Goal: Transaction & Acquisition: Purchase product/service

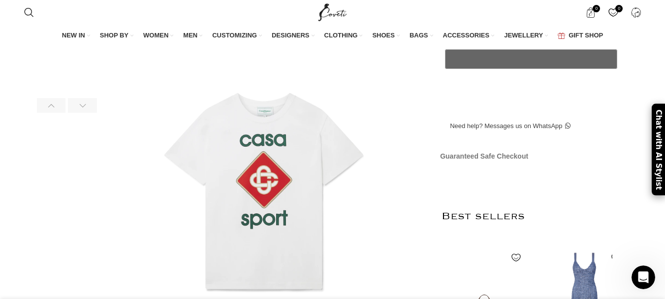
scroll to position [345, 0]
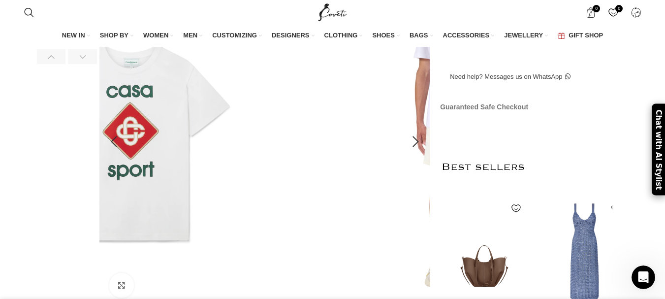
click at [139, 175] on img at bounding box center [164, 175] width 394 height 492
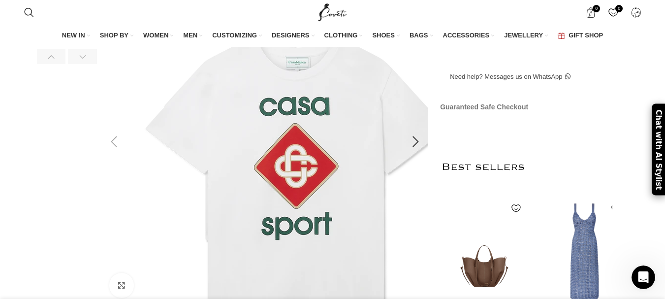
click at [226, 144] on img at bounding box center [297, 182] width 394 height 492
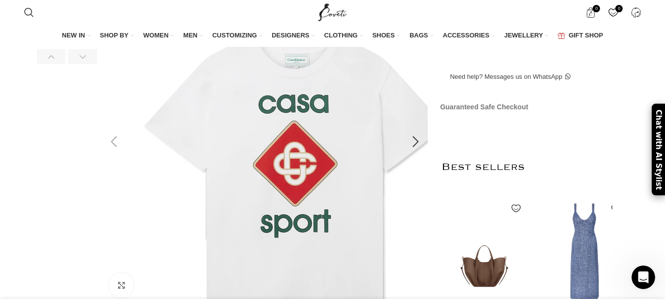
click at [361, 154] on img at bounding box center [296, 180] width 394 height 492
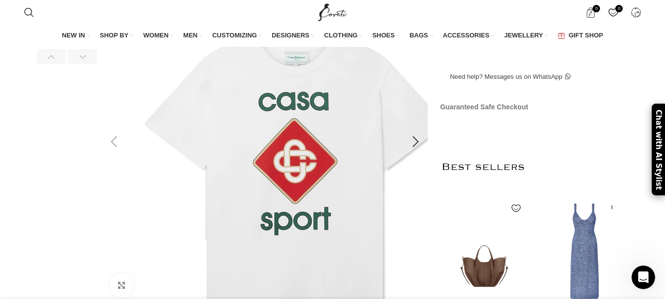
click at [402, 163] on img at bounding box center [296, 178] width 394 height 492
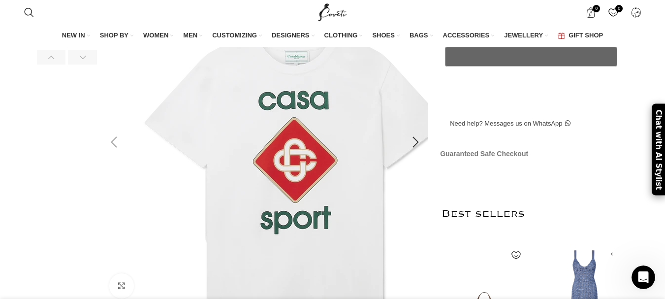
scroll to position [295, 0]
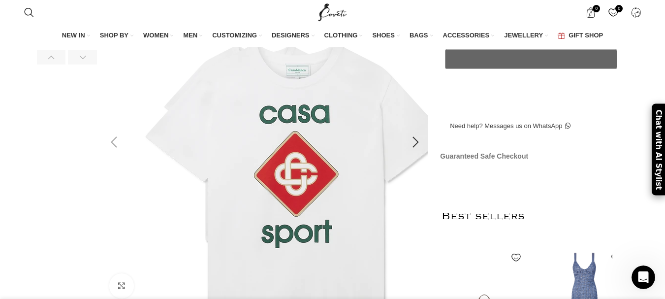
click at [199, 164] on img at bounding box center [297, 190] width 394 height 492
click at [241, 165] on img at bounding box center [297, 190] width 394 height 492
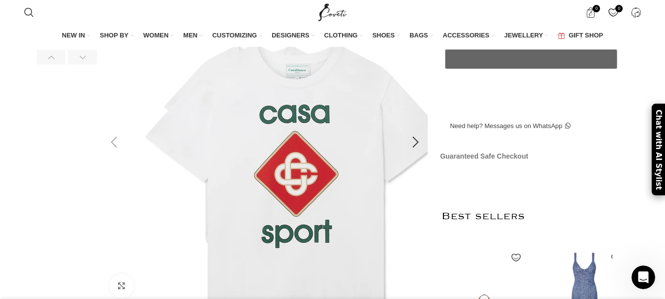
click at [241, 165] on img at bounding box center [297, 190] width 394 height 492
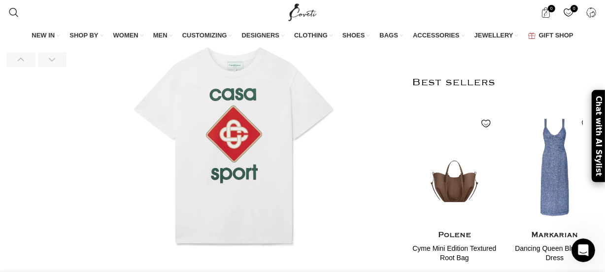
scroll to position [0, 621]
drag, startPoint x: 443, startPoint y: 55, endPoint x: 444, endPoint y: 60, distance: 5.5
click at [0, 0] on td "6 - 8" at bounding box center [0, 0] width 0 height 0
drag, startPoint x: 449, startPoint y: 87, endPoint x: 448, endPoint y: 97, distance: 10.4
click at [0, 0] on td "8 -10" at bounding box center [0, 0] width 0 height 0
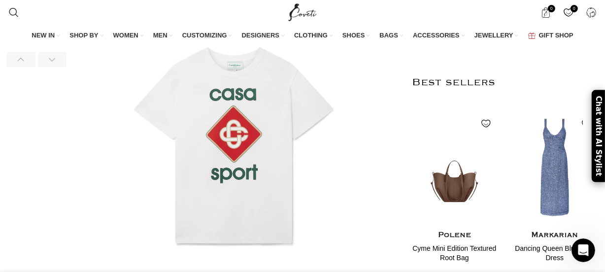
drag, startPoint x: 439, startPoint y: 84, endPoint x: 449, endPoint y: 100, distance: 19.4
click at [0, 0] on td "8 -10" at bounding box center [0, 0] width 0 height 0
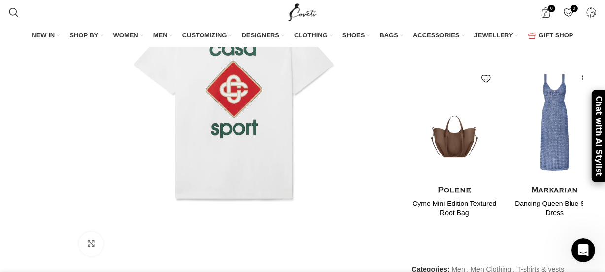
scroll to position [0, 725]
drag, startPoint x: 441, startPoint y: 78, endPoint x: 447, endPoint y: 99, distance: 22.5
click at [0, 0] on td "10 - 12" at bounding box center [0, 0] width 0 height 0
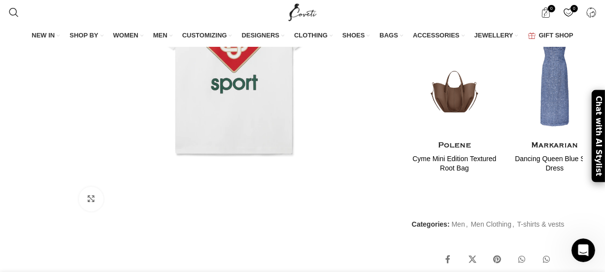
drag, startPoint x: 438, startPoint y: 75, endPoint x: 447, endPoint y: 102, distance: 28.5
click at [0, 0] on td "12 - 14" at bounding box center [0, 0] width 0 height 0
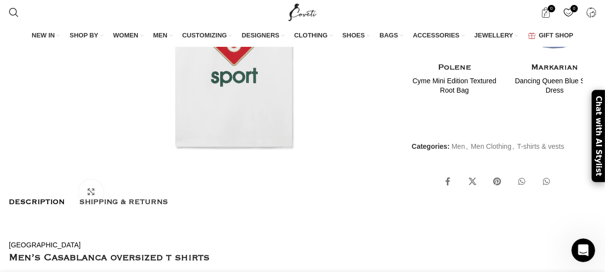
scroll to position [609, 0]
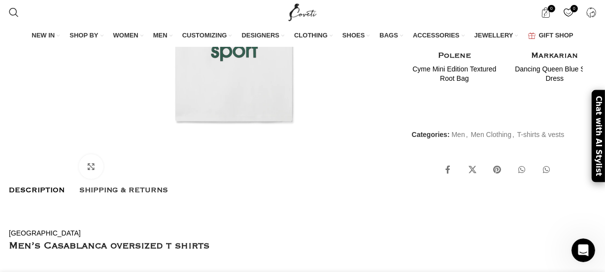
drag, startPoint x: 441, startPoint y: 33, endPoint x: 447, endPoint y: 51, distance: 19.2
click at [0, 0] on td "14 - 16" at bounding box center [0, 0] width 0 height 0
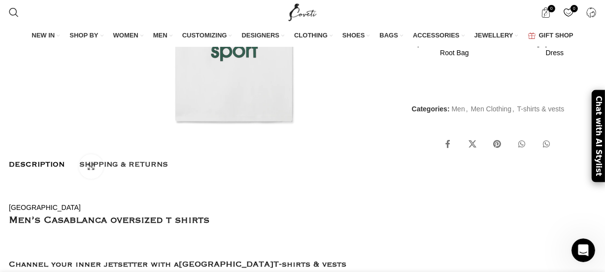
scroll to position [653, 0]
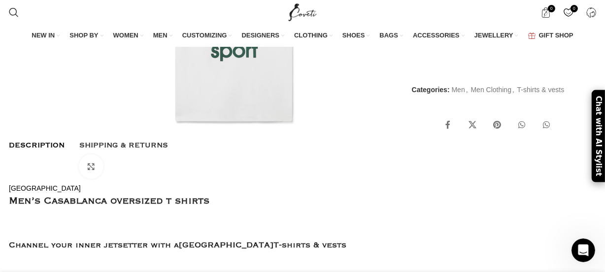
drag, startPoint x: 440, startPoint y: 30, endPoint x: 447, endPoint y: 55, distance: 26.0
click at [0, 0] on td "16 - 18" at bounding box center [0, 0] width 0 height 0
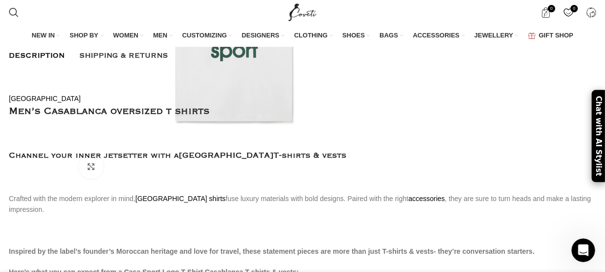
scroll to position [0, 829]
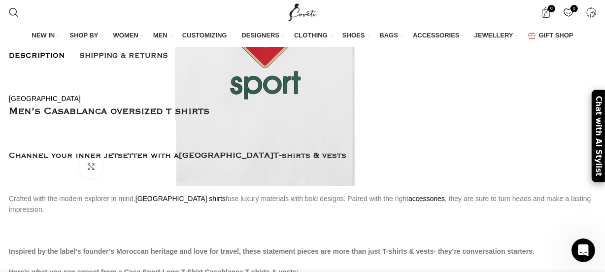
click at [370, 110] on img at bounding box center [266, 42] width 394 height 492
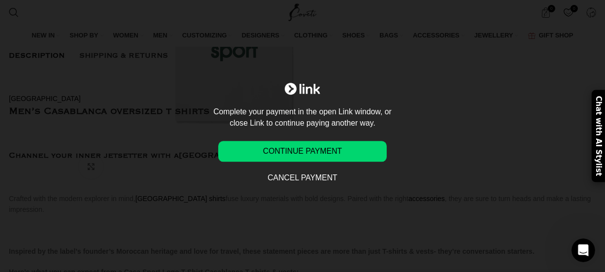
scroll to position [0, 933]
drag, startPoint x: 558, startPoint y: 101, endPoint x: 530, endPoint y: 115, distance: 31.5
click at [530, 115] on div "Complete your payment in the open Link window, or close Link to continue paying…" at bounding box center [302, 136] width 605 height 106
click at [305, 186] on button "Cancel payment" at bounding box center [302, 178] width 168 height 21
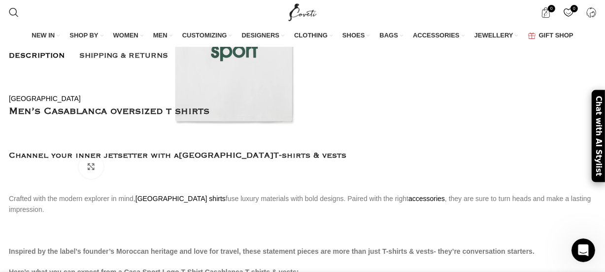
drag, startPoint x: 467, startPoint y: 49, endPoint x: 389, endPoint y: 42, distance: 78.1
